Goal: Check status: Check status

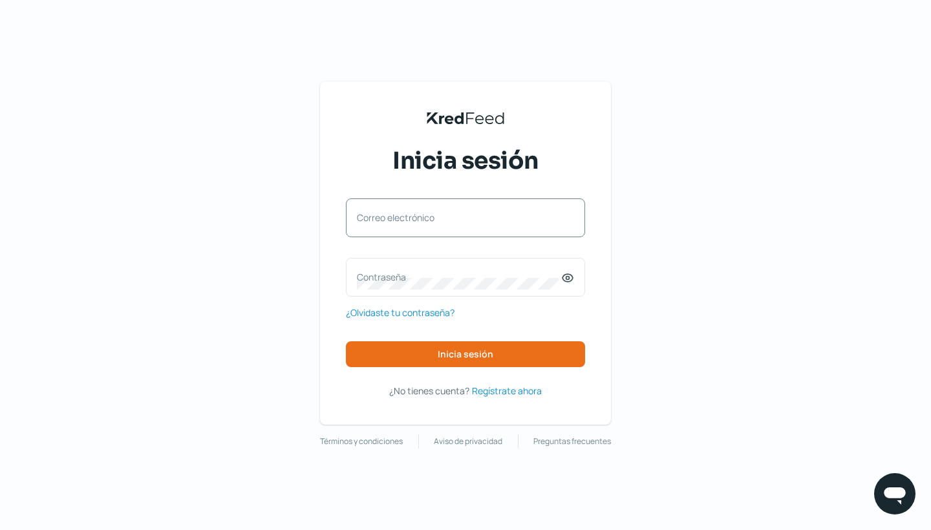
click at [458, 216] on label "Correo electrónico" at bounding box center [459, 217] width 204 height 12
click at [458, 219] on input "Correo electrónico" at bounding box center [465, 225] width 217 height 12
type input "[PERSON_NAME][EMAIL_ADDRESS][PERSON_NAME][DOMAIN_NAME]"
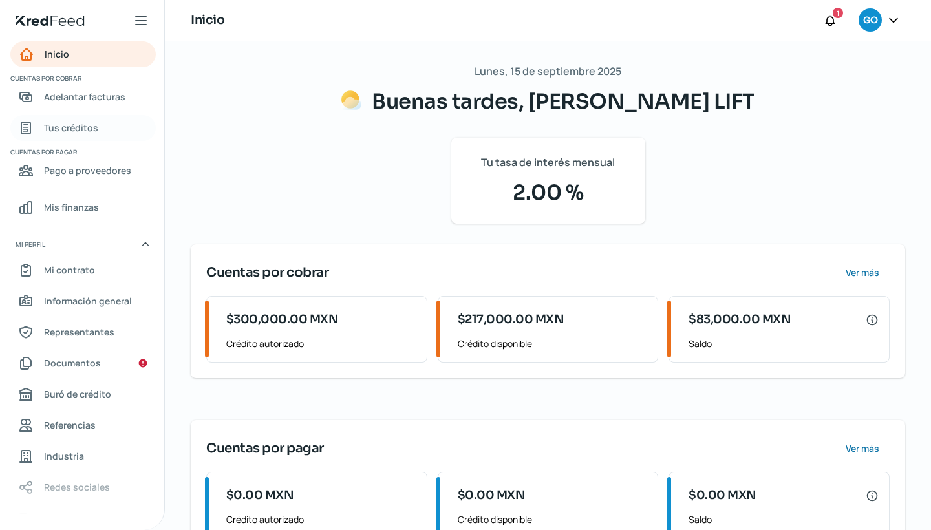
click at [85, 130] on span "Tus créditos" at bounding box center [71, 128] width 54 height 16
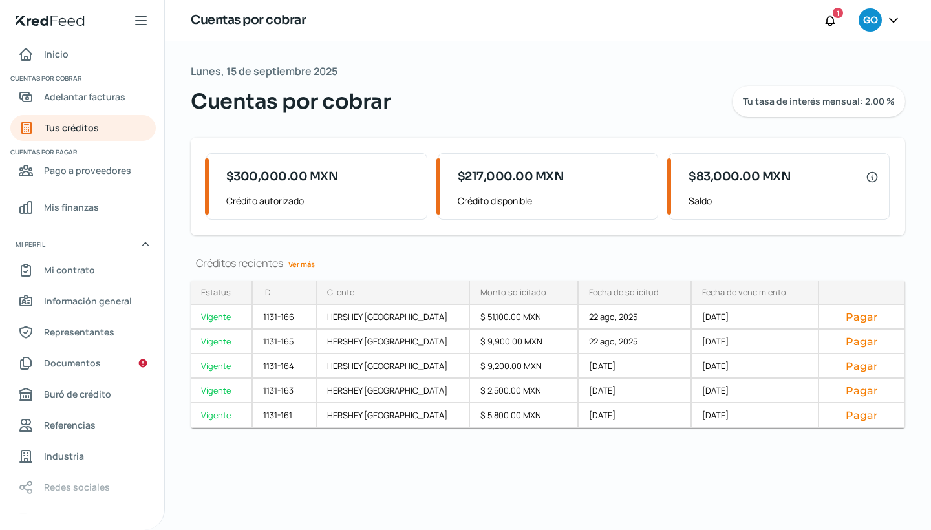
click at [307, 263] on link "Ver más" at bounding box center [301, 264] width 37 height 20
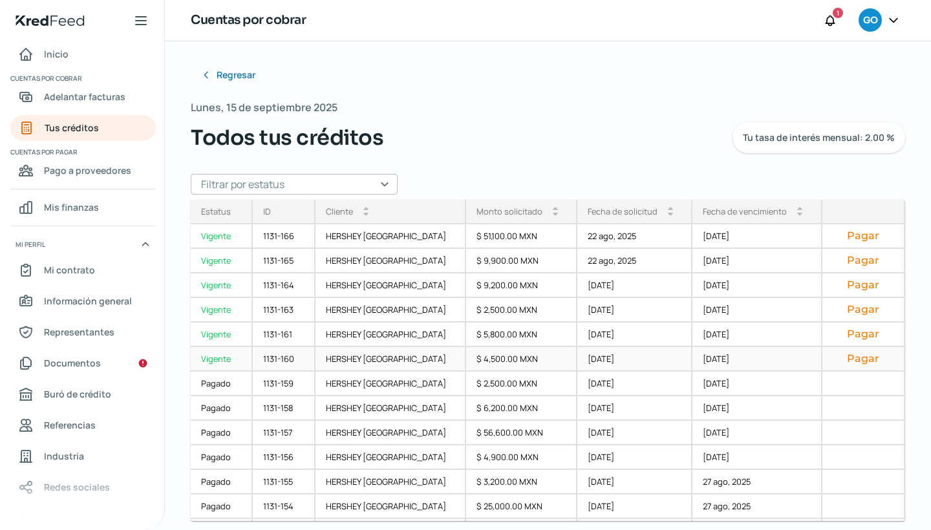
click at [466, 353] on div "$ 4,500.00 MXN" at bounding box center [521, 359] width 111 height 25
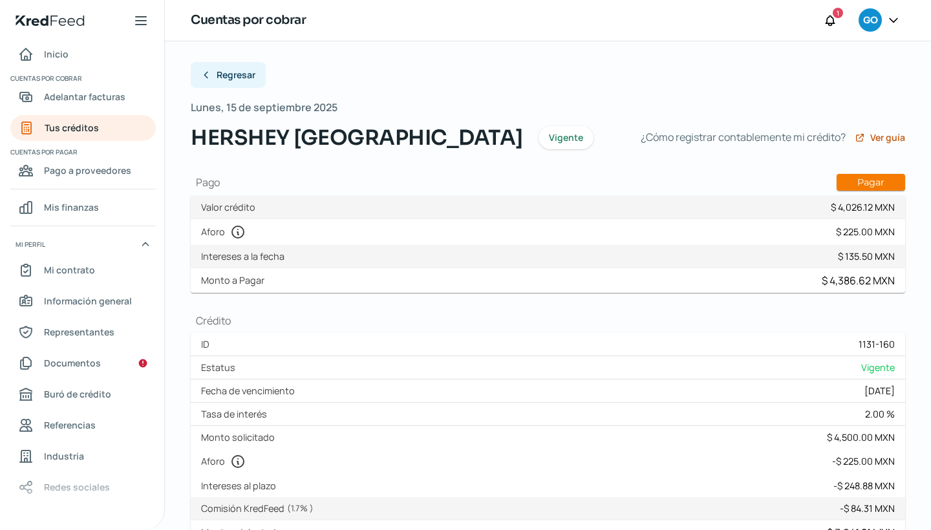
click at [245, 76] on span "Regresar" at bounding box center [236, 74] width 39 height 9
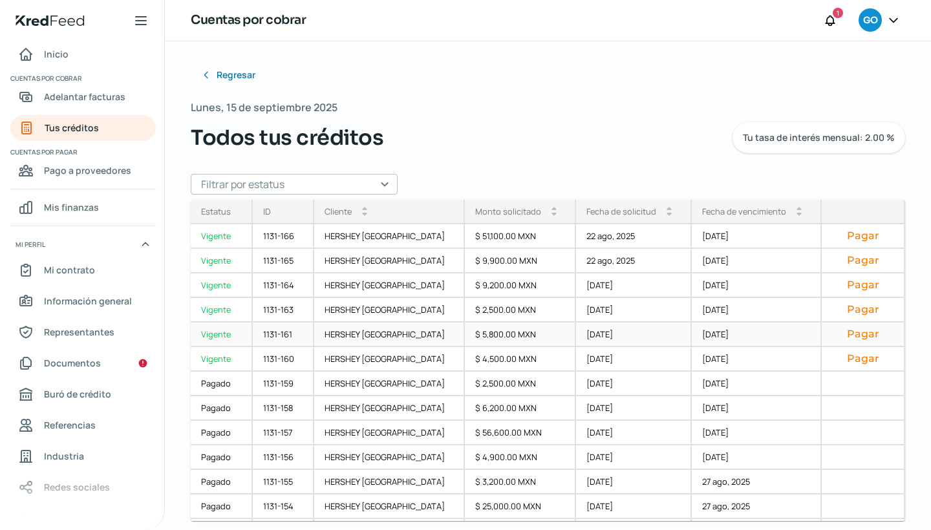
click at [363, 333] on div "HERSHEY [GEOGRAPHIC_DATA]" at bounding box center [389, 335] width 151 height 25
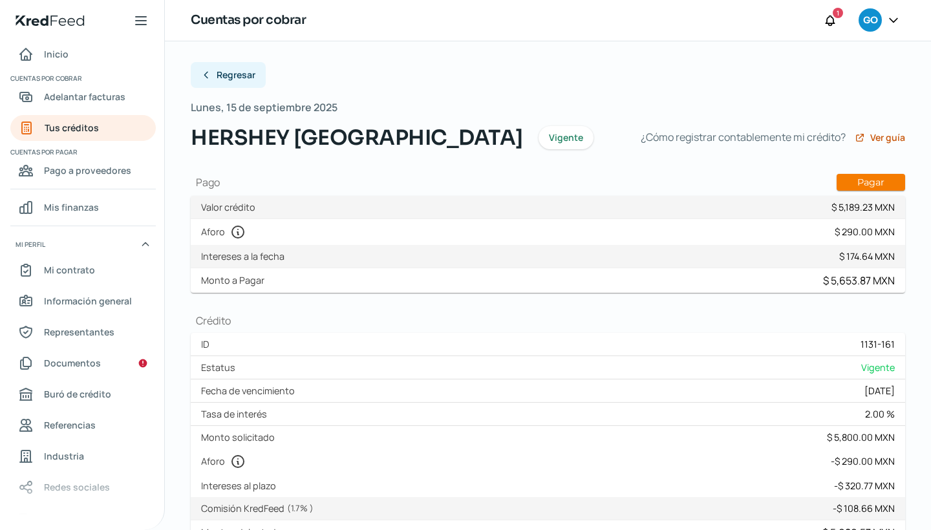
click at [228, 70] on span "Regresar" at bounding box center [236, 74] width 39 height 9
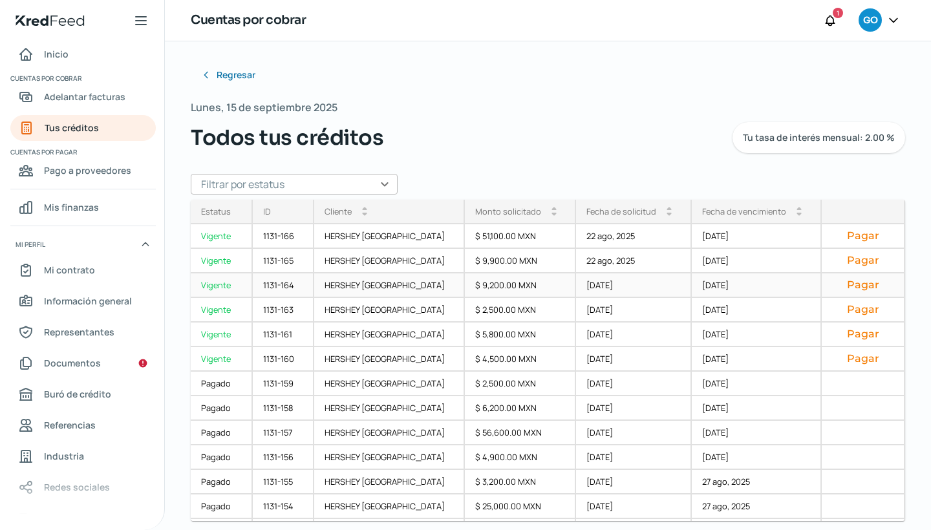
click at [465, 294] on div "$ 9,200.00 MXN" at bounding box center [521, 286] width 112 height 25
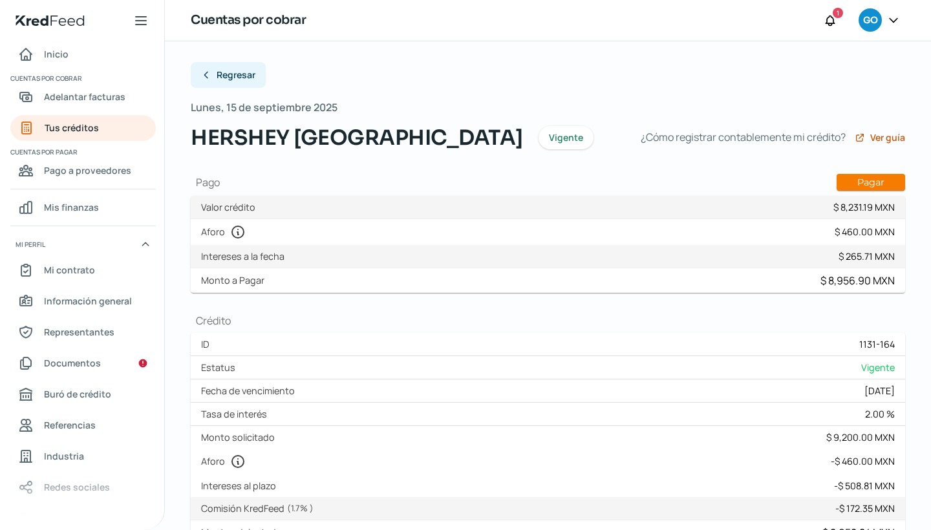
click at [230, 83] on button "Regresar" at bounding box center [228, 75] width 75 height 26
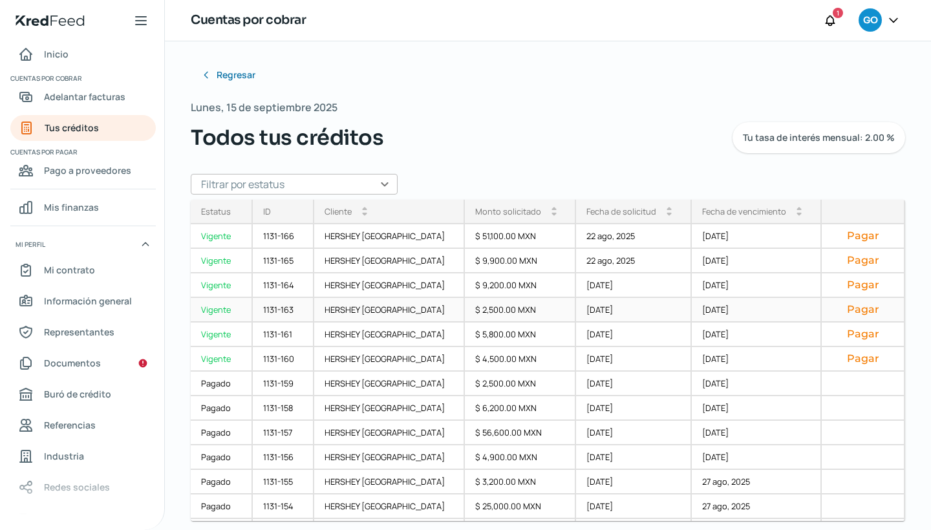
click at [466, 311] on div "$ 2,500.00 MXN" at bounding box center [521, 310] width 112 height 25
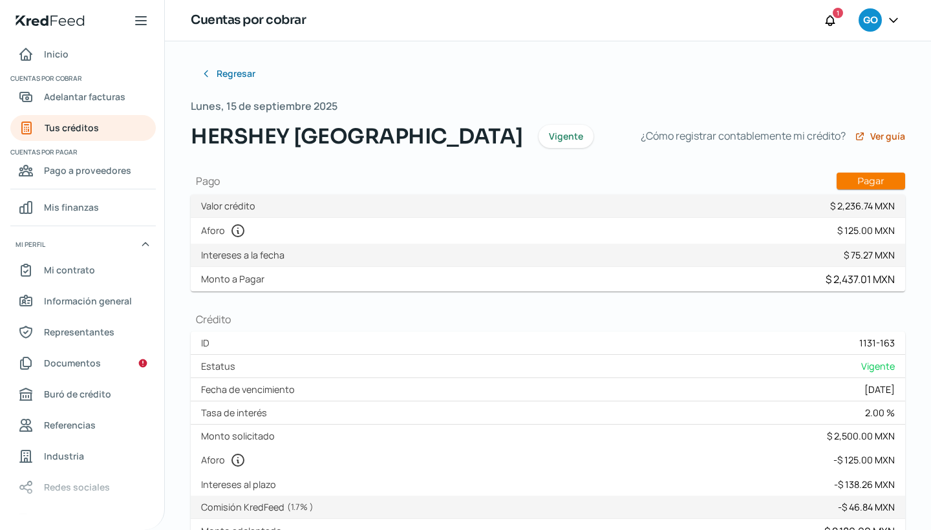
scroll to position [1, 0]
click at [230, 84] on button "Regresar" at bounding box center [228, 74] width 75 height 26
